Goal: Book appointment/travel/reservation

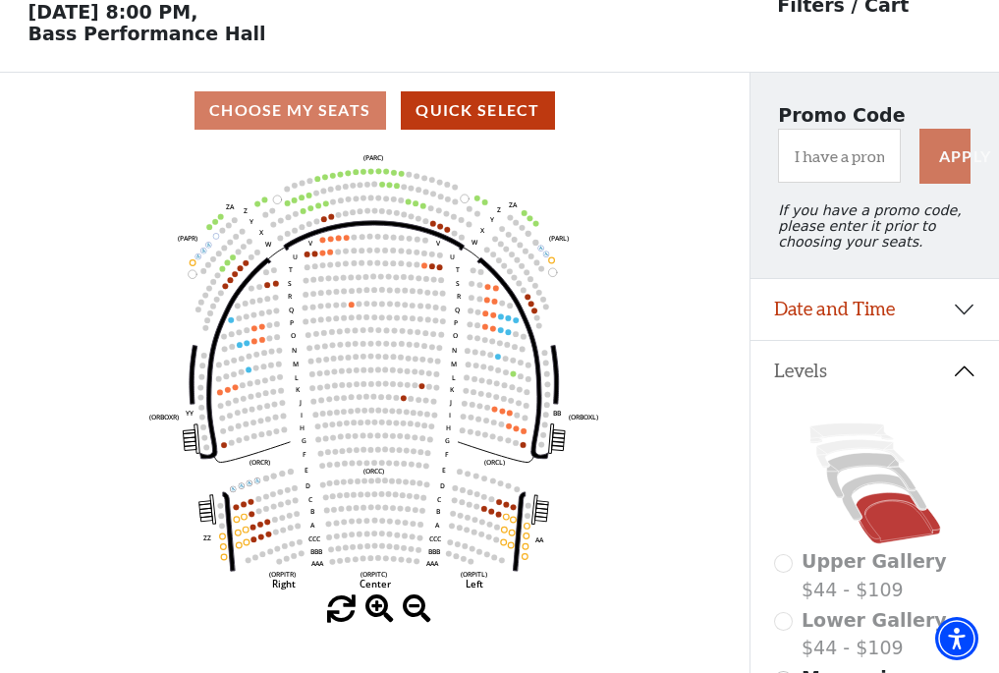
scroll to position [91, 0]
